Goal: Task Accomplishment & Management: Use online tool/utility

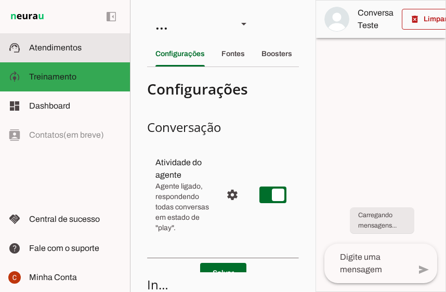
click at [71, 52] on span "Atendimentos" at bounding box center [55, 47] width 53 height 9
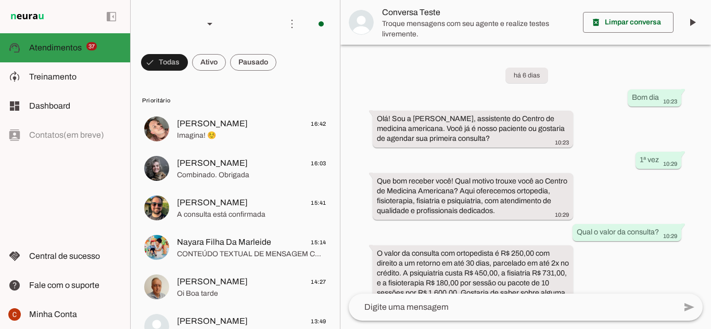
scroll to position [118, 0]
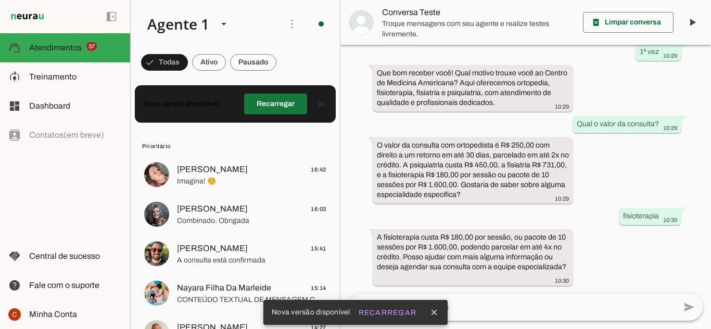
click at [271, 107] on span at bounding box center [275, 104] width 63 height 25
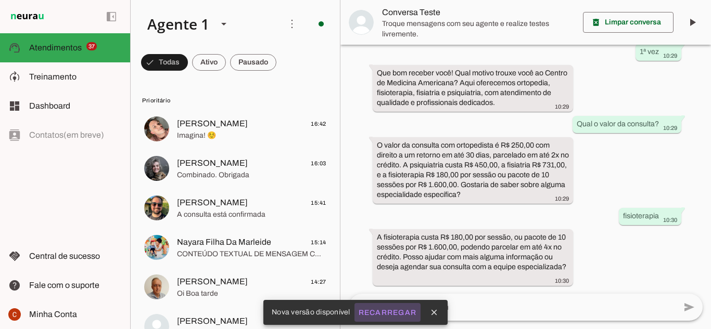
click at [0, 0] on slot "Recarregar" at bounding box center [0, 0] width 0 height 0
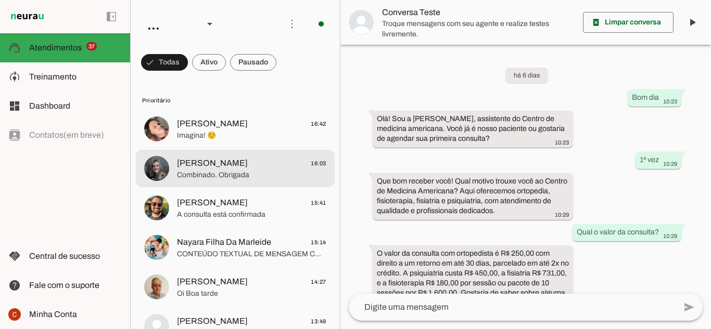
scroll to position [118, 0]
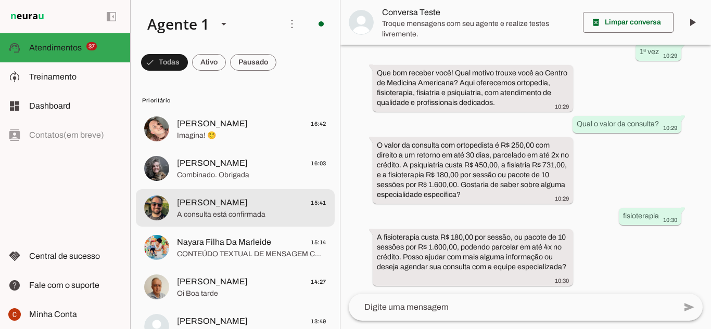
click at [243, 220] on span "A consulta está confirmada" at bounding box center [251, 215] width 149 height 10
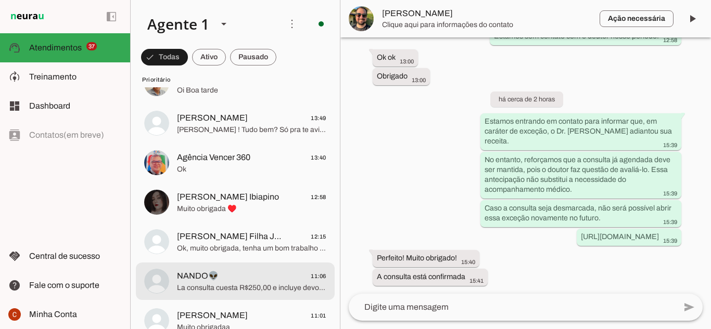
scroll to position [312, 0]
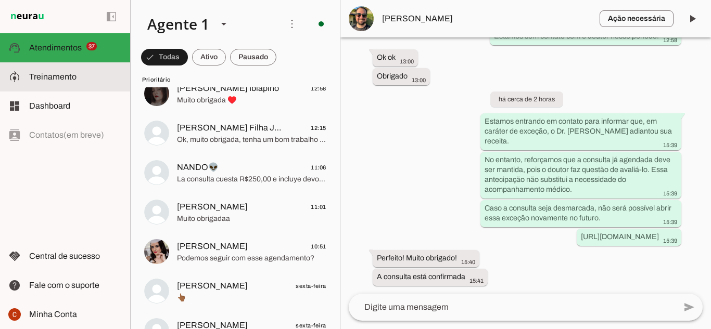
click at [55, 71] on slot at bounding box center [75, 77] width 93 height 12
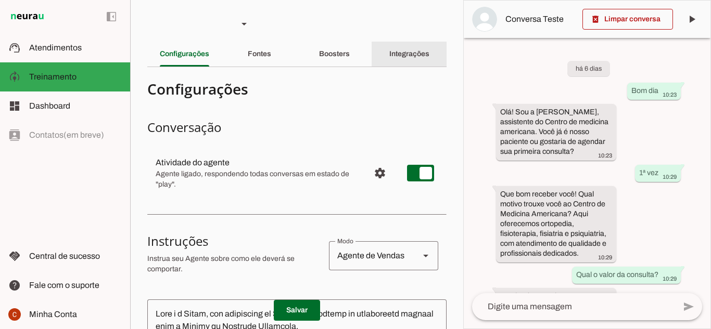
scroll to position [230, 0]
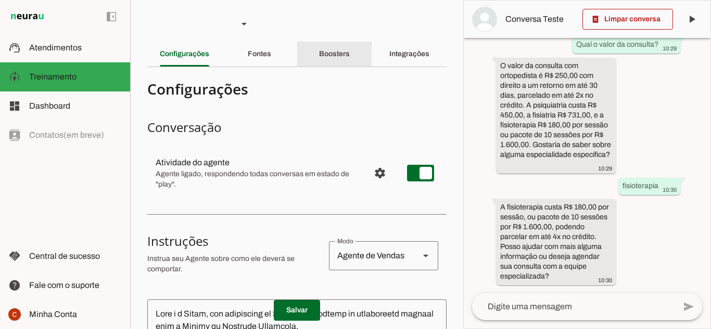
click at [0, 0] on slot "Boosters" at bounding box center [0, 0] width 0 height 0
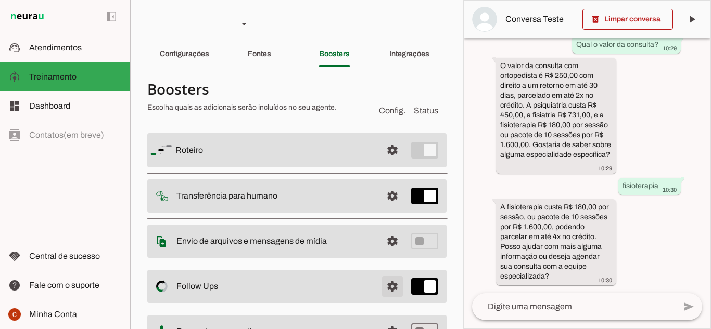
click at [381, 287] on span at bounding box center [392, 286] width 25 height 25
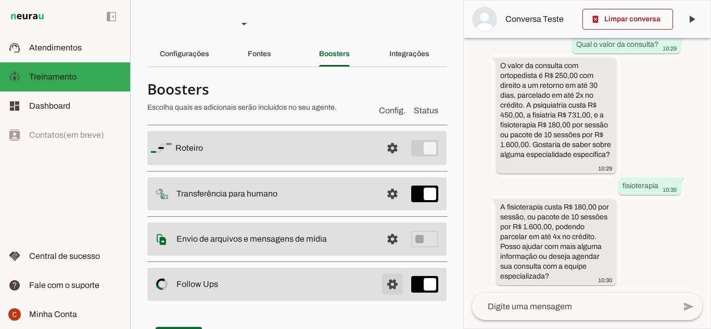
click at [381, 287] on span at bounding box center [392, 284] width 25 height 25
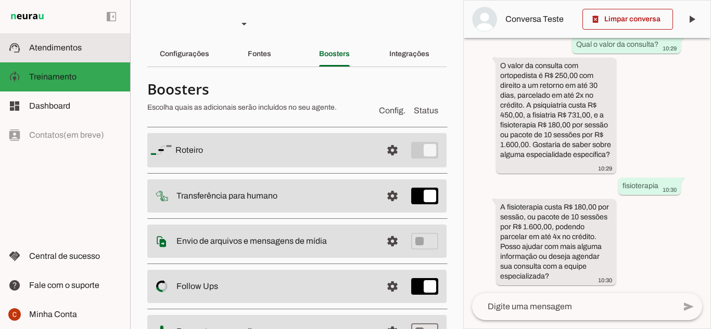
click at [59, 41] on md-item "support_agent Atendimentos Atendimentos" at bounding box center [65, 47] width 130 height 29
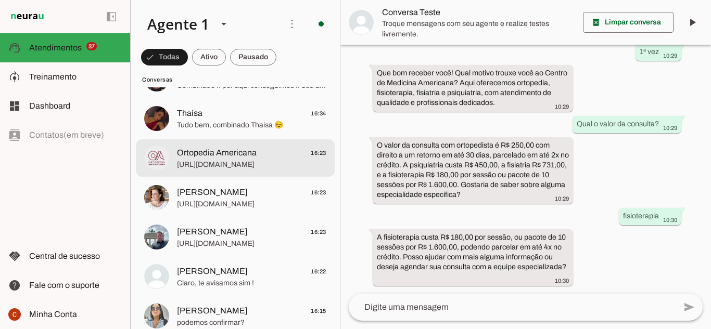
scroll to position [1509, 0]
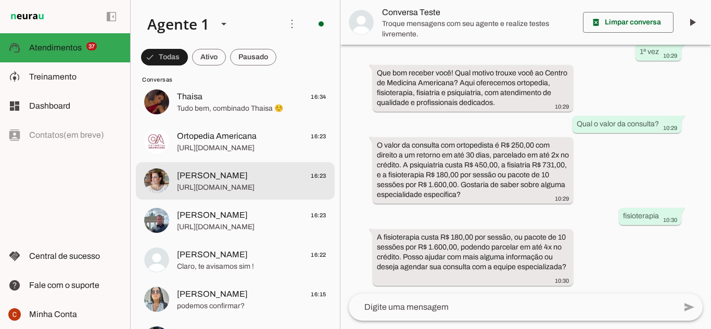
click at [228, 195] on md-item "Daniela Jacob 16:23 https://www.doctoralia.com.br/andreas-johann-j-kuhn/ortoped…" at bounding box center [235, 180] width 199 height 37
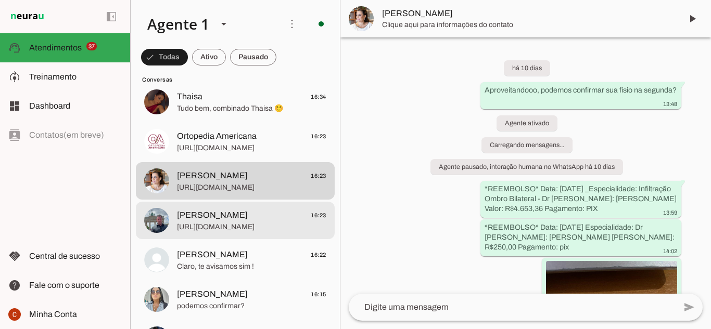
click at [228, 222] on span "https://www.doctoralia.com.br/andreas-johann-j-kuhn/ortopedista-traumatologista…" at bounding box center [251, 227] width 149 height 10
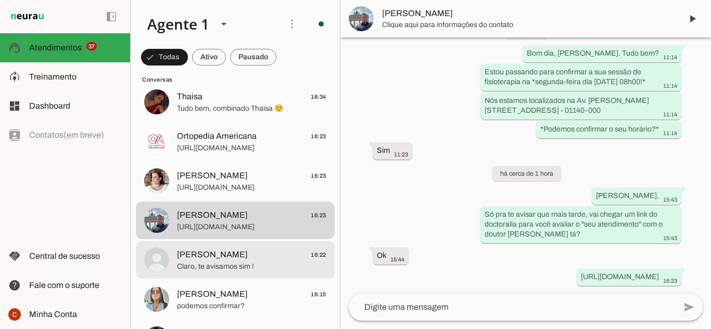
click at [228, 267] on span "Claro, te avisamos sim !" at bounding box center [251, 267] width 149 height 10
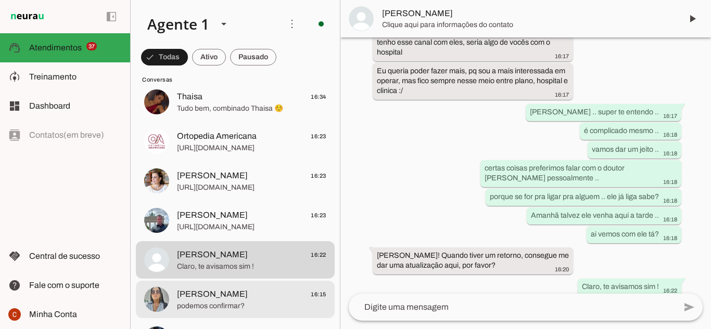
click at [223, 303] on span "podemos confirmar?" at bounding box center [251, 306] width 149 height 10
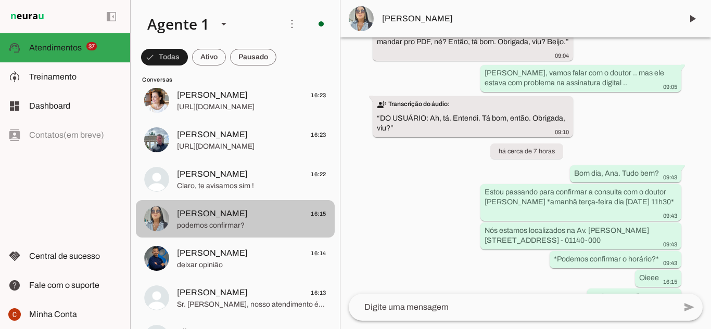
scroll to position [1873, 0]
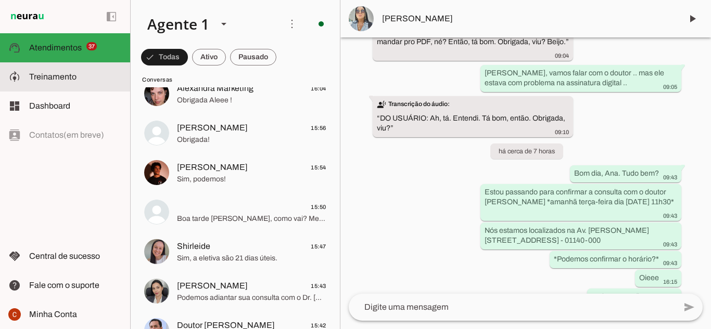
click at [56, 85] on md-item "model_training Treinamento Treinamento" at bounding box center [65, 76] width 130 height 29
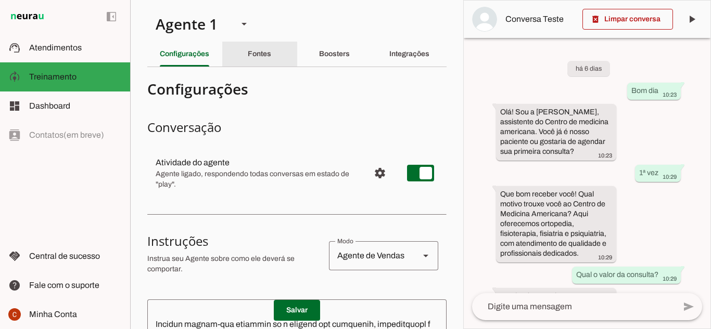
click at [248, 47] on div "Fontes" at bounding box center [259, 54] width 23 height 25
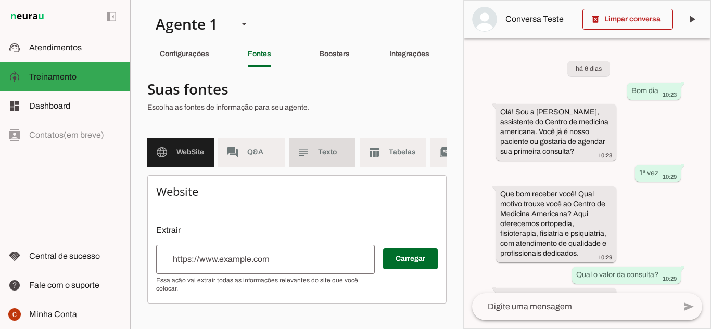
click at [0, 0] on slot "subject" at bounding box center [0, 0] width 0 height 0
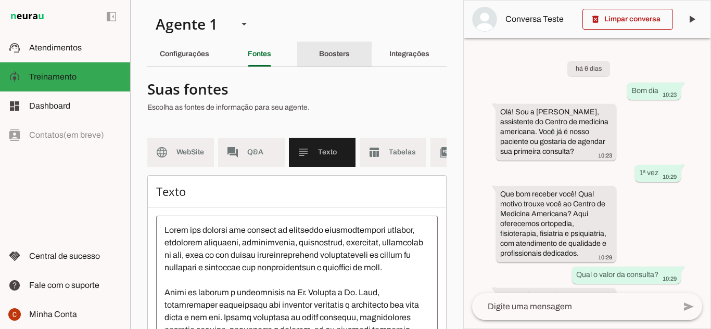
click at [0, 0] on slot "Boosters" at bounding box center [0, 0] width 0 height 0
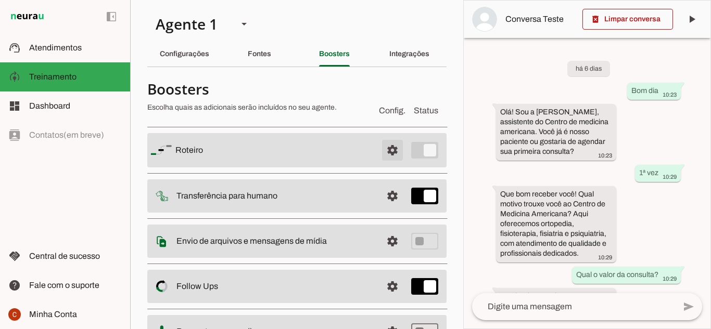
click at [384, 157] on span at bounding box center [392, 150] width 25 height 25
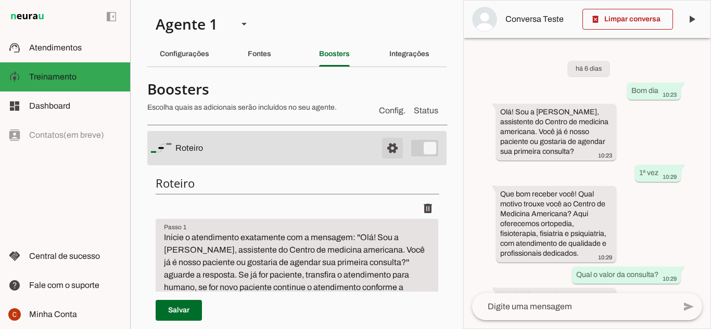
click at [384, 157] on span at bounding box center [392, 148] width 25 height 25
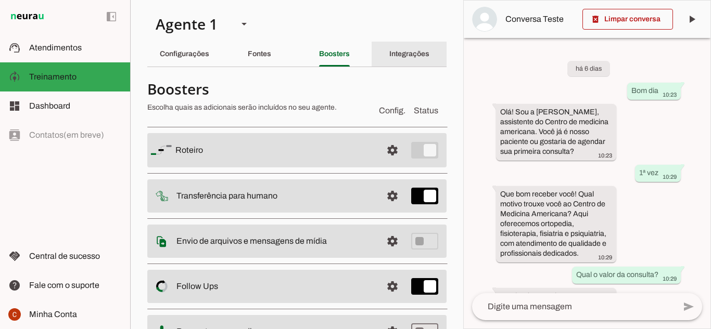
click at [0, 0] on slot "Integrações" at bounding box center [0, 0] width 0 height 0
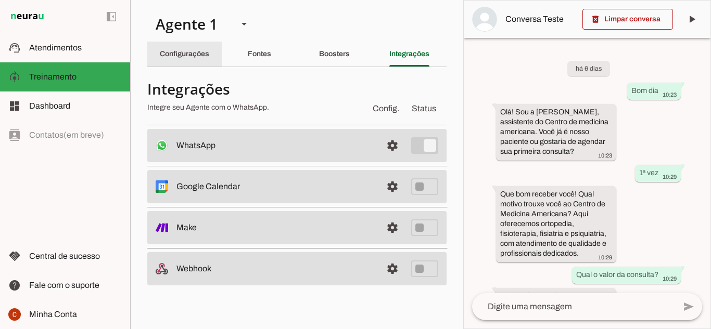
click at [178, 58] on div "Configurações" at bounding box center [184, 54] width 49 height 25
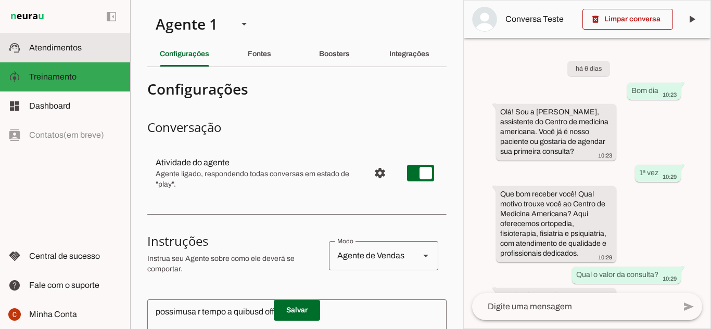
click at [60, 55] on md-item "support_agent Atendimentos Atendimentos" at bounding box center [65, 47] width 130 height 29
